Goal: Task Accomplishment & Management: Manage account settings

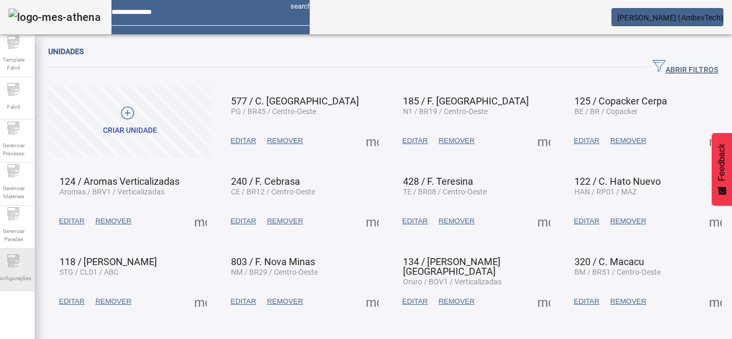
click at [5, 249] on div "Configurações" at bounding box center [13, 270] width 43 height 43
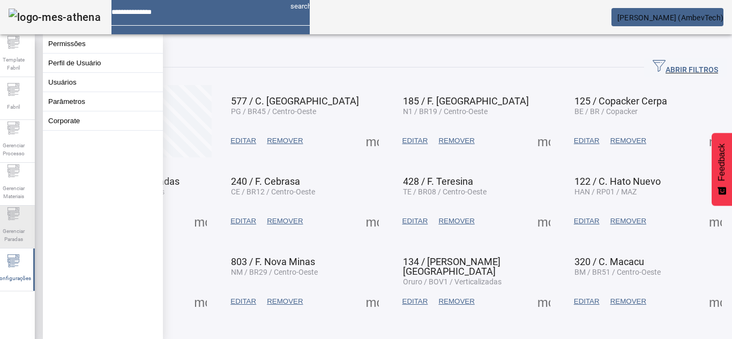
click at [5, 238] on span "Gerenciar Paradas" at bounding box center [13, 235] width 32 height 23
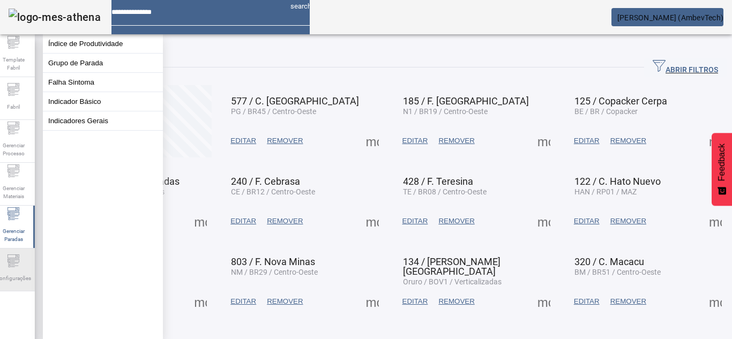
drag, startPoint x: 24, startPoint y: 275, endPoint x: 27, endPoint y: 252, distance: 23.3
click at [24, 273] on span "Configurações" at bounding box center [13, 278] width 42 height 14
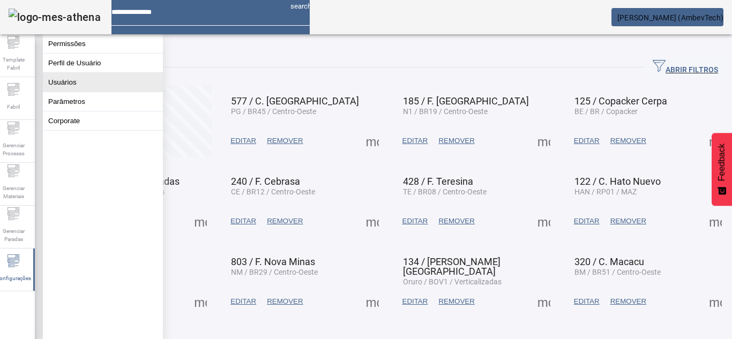
click at [65, 89] on button "Usuários" at bounding box center [103, 82] width 120 height 19
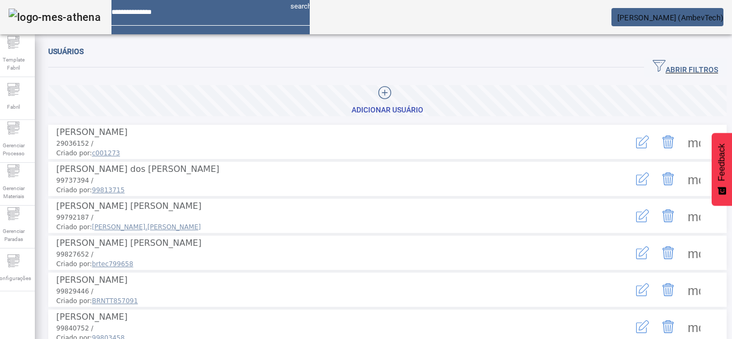
click at [659, 63] on span "ABRIR FILTROS" at bounding box center [685, 67] width 65 height 16
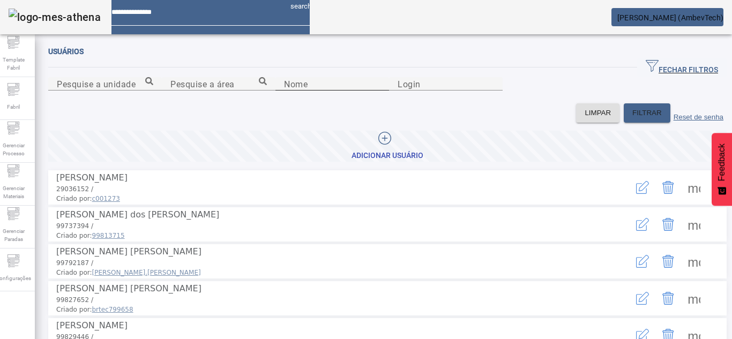
click at [284, 91] on div "Nome" at bounding box center [332, 83] width 96 height 13
type input "*******"
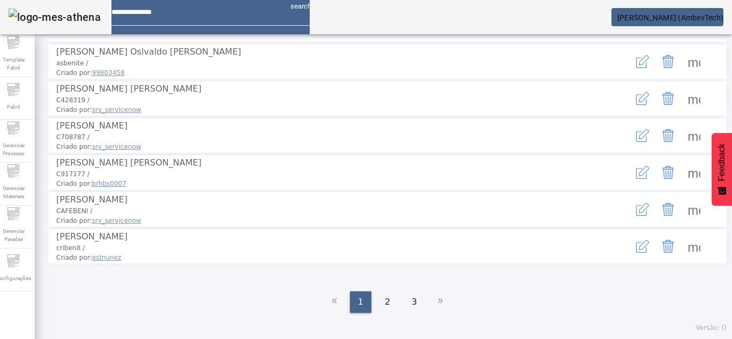
scroll to position [322, 0]
click at [636, 253] on icon "button" at bounding box center [642, 246] width 13 height 13
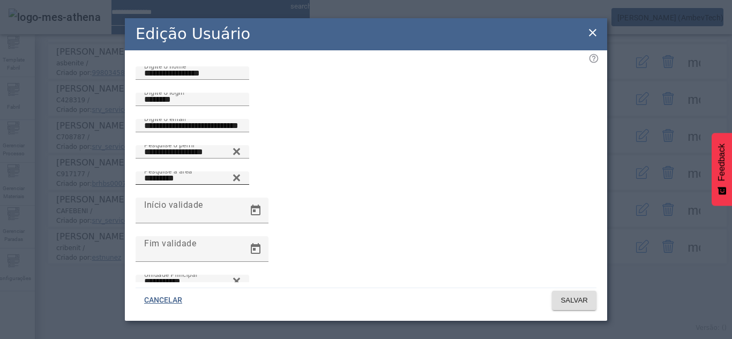
scroll to position [53, 0]
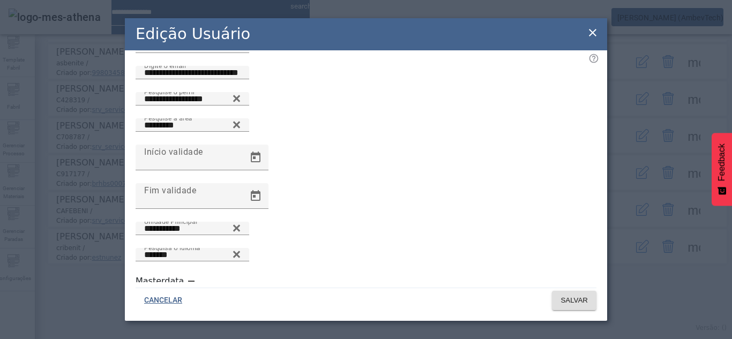
click at [591, 28] on icon at bounding box center [592, 32] width 13 height 13
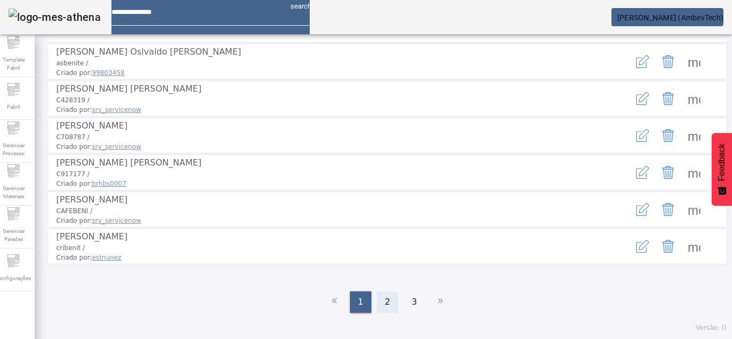
click at [382, 295] on div "2" at bounding box center [387, 302] width 21 height 21
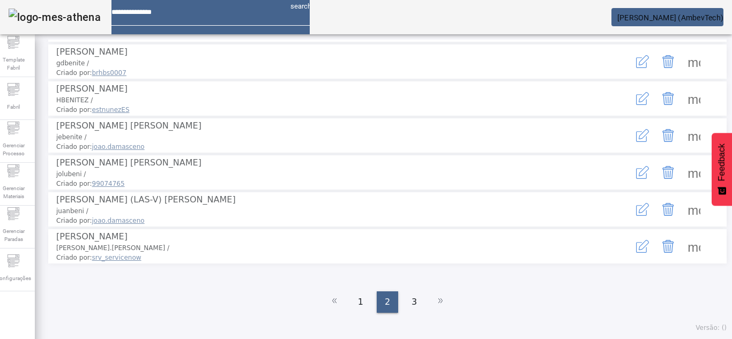
scroll to position [323, 0]
click at [359, 304] on span "1" at bounding box center [360, 302] width 5 height 13
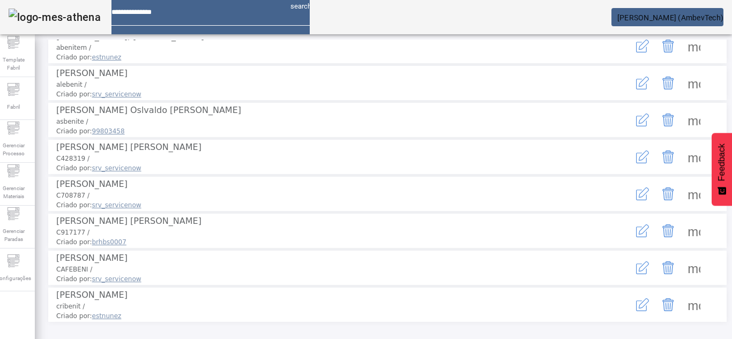
scroll to position [162, 0]
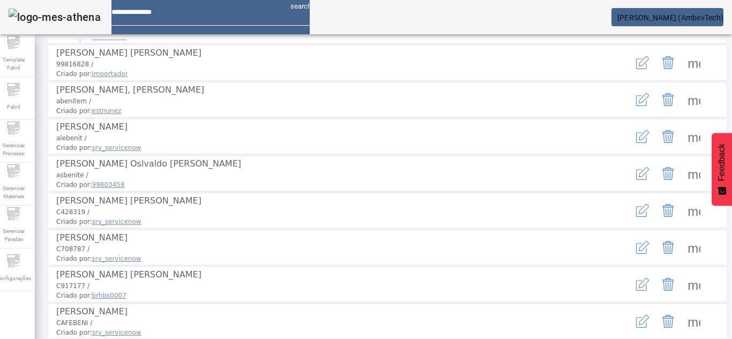
click at [681, 76] on span at bounding box center [694, 63] width 26 height 26
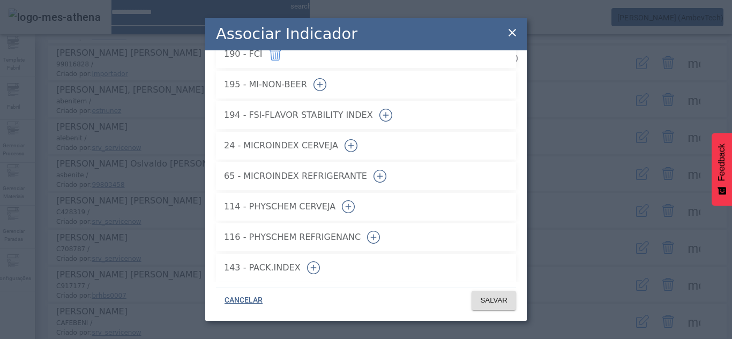
scroll to position [82, 0]
